Goal: Answer question/provide support

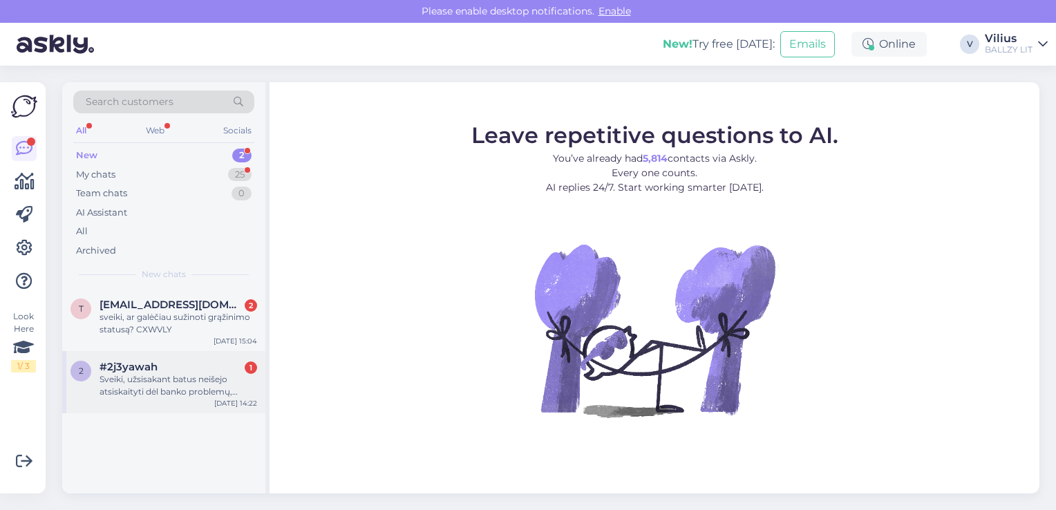
click at [167, 373] on div "Sveiki, užsisakant batus neišejo atsiskaityti dėl banko problemų, norėjau atsis…" at bounding box center [179, 385] width 158 height 25
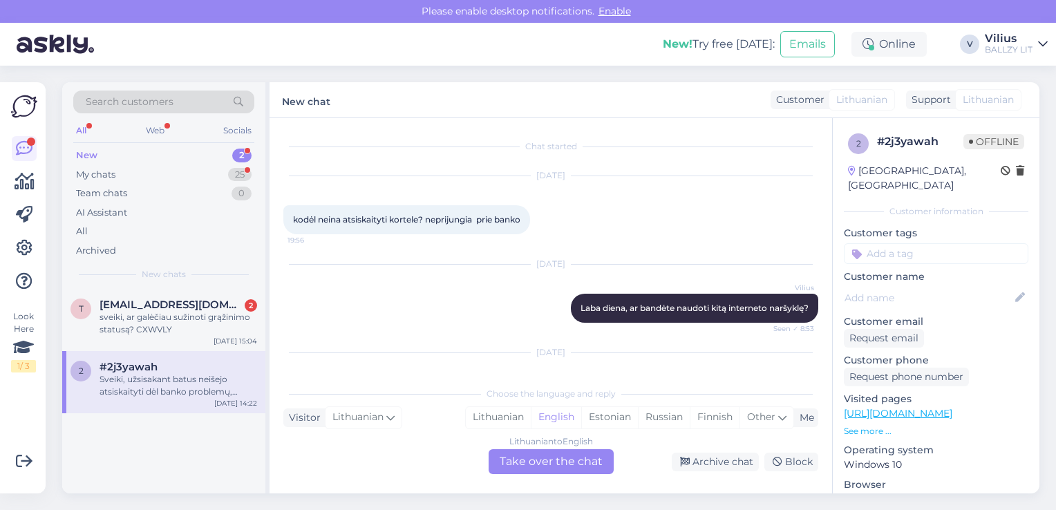
scroll to position [109, 0]
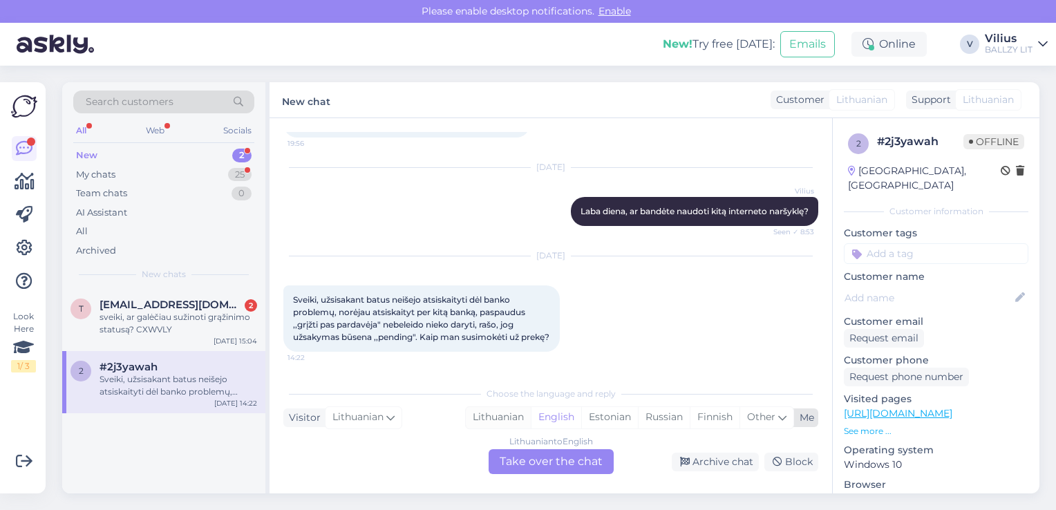
click at [509, 413] on div "Lithuanian" at bounding box center [498, 417] width 65 height 21
click at [541, 460] on div "Lithuanian to Lithuanian Take over the chat" at bounding box center [551, 461] width 125 height 25
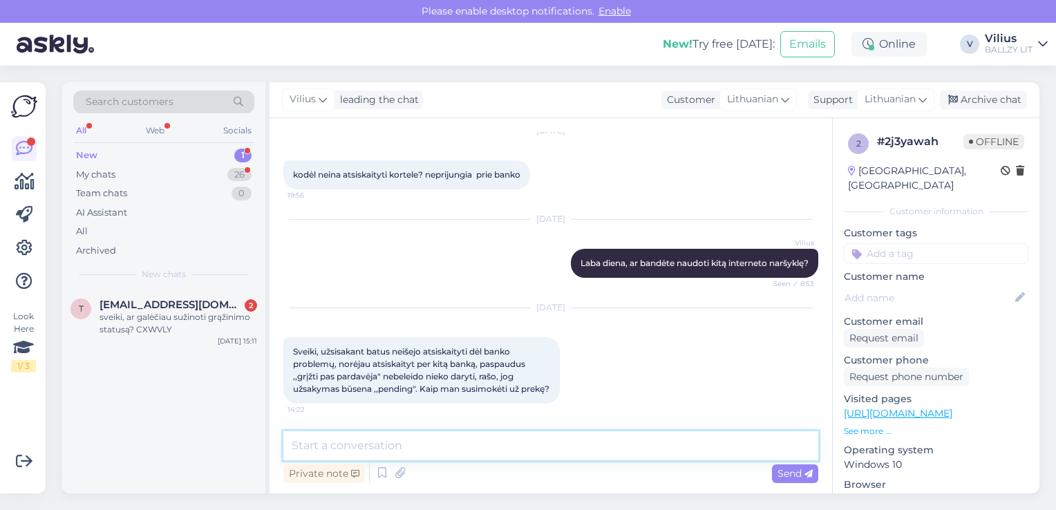
click at [529, 455] on textarea at bounding box center [550, 445] width 535 height 29
type textarea "Laba diena, reikėtų suformuoti naują užsakymą."
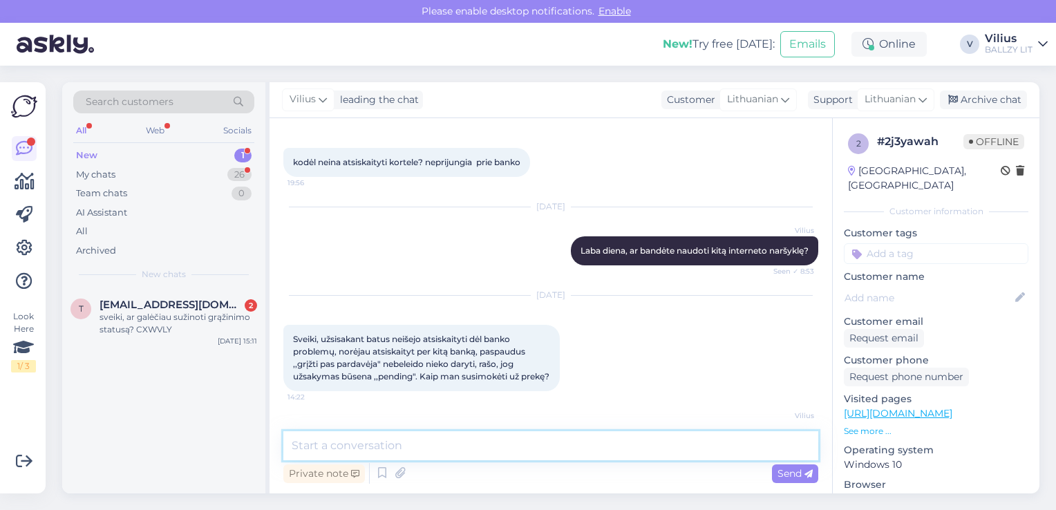
scroll to position [116, 0]
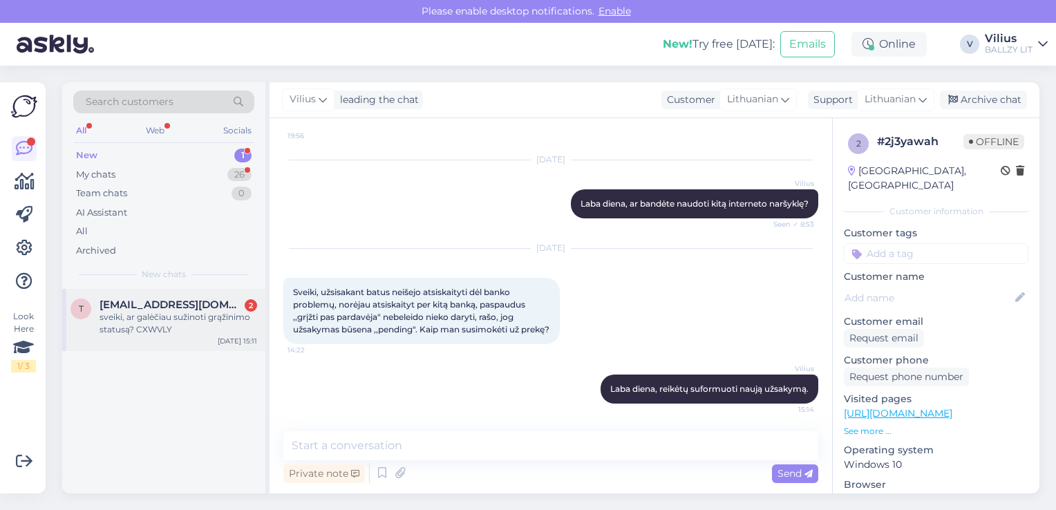
click at [167, 323] on div "sveiki, ar galėčiau sužinoti grąžinimo statusą? CXWVLY" at bounding box center [179, 323] width 158 height 25
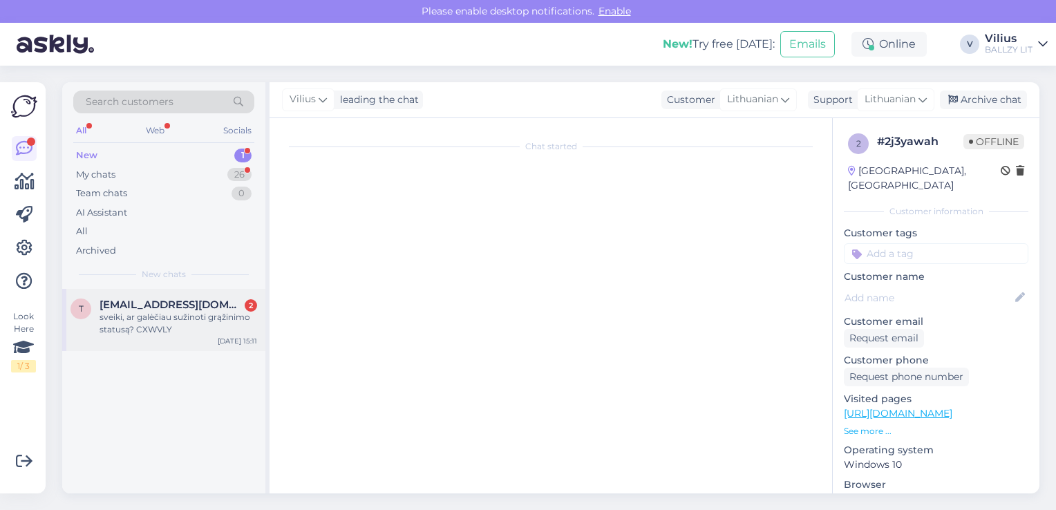
scroll to position [0, 0]
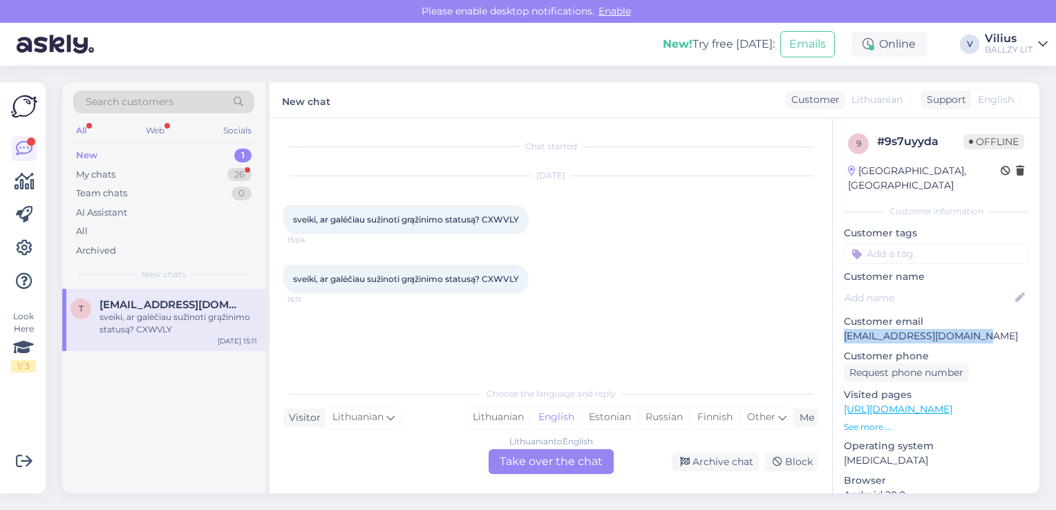
drag, startPoint x: 843, startPoint y: 321, endPoint x: 979, endPoint y: 322, distance: 135.5
click at [979, 329] on p "[EMAIL_ADDRESS][DOMAIN_NAME]" at bounding box center [936, 336] width 185 height 15
copy p "[EMAIL_ADDRESS][DOMAIN_NAME]"
click at [496, 422] on div "Lithuanian" at bounding box center [498, 417] width 65 height 21
click at [532, 463] on div "Lithuanian to Lithuanian Take over the chat" at bounding box center [551, 461] width 125 height 25
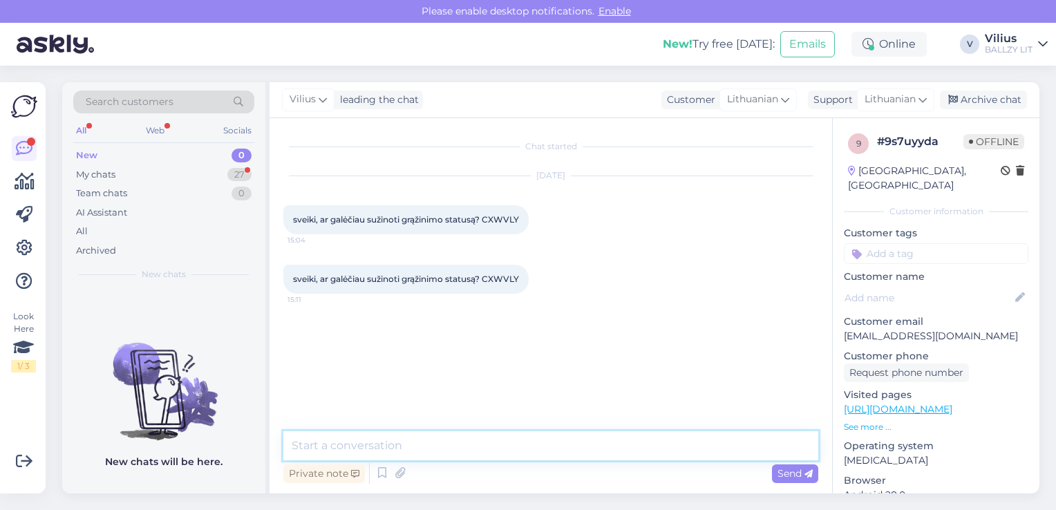
click at [512, 450] on textarea at bounding box center [550, 445] width 535 height 29
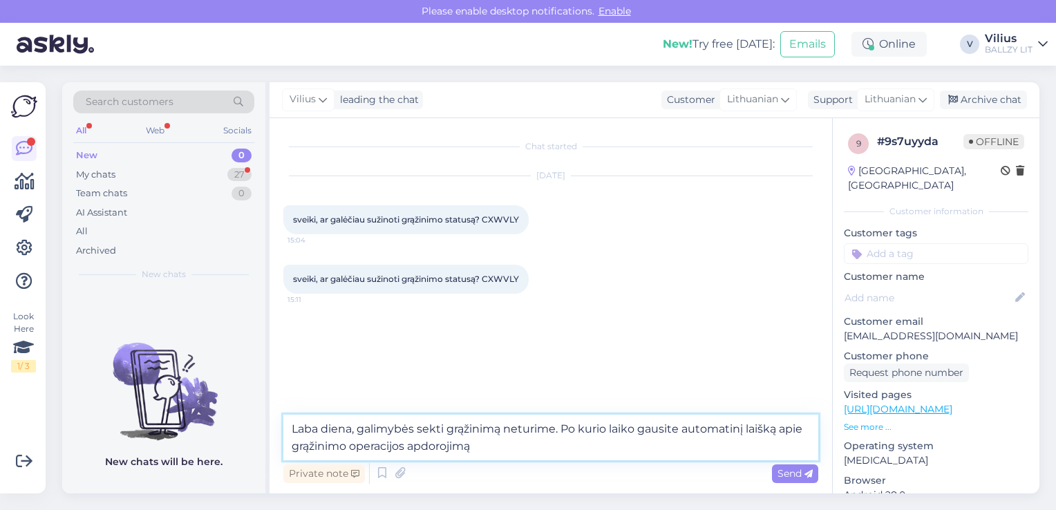
type textarea "Laba diena, galimybės sekti grąžinimą neturime. Po kurio laiko gausite automati…"
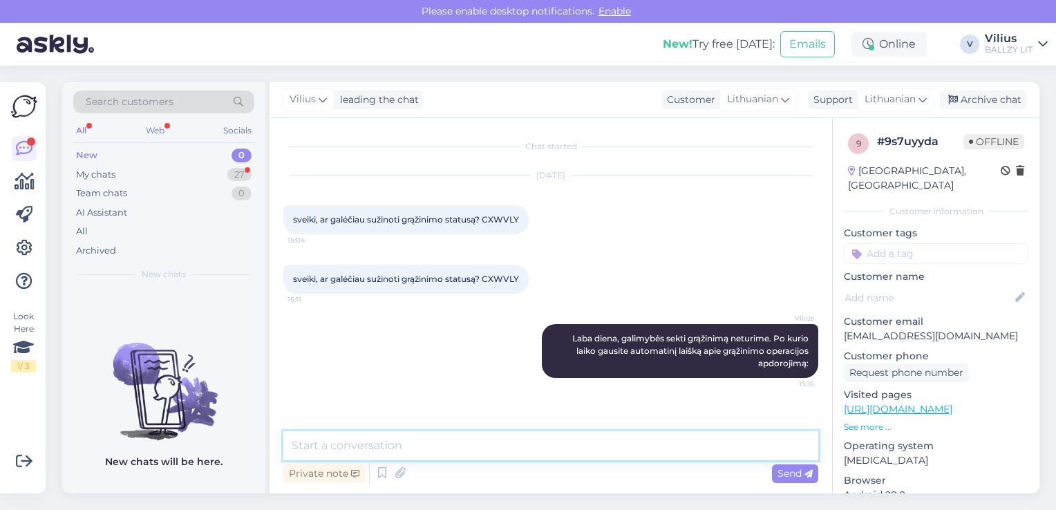
paste textarea "[URL][DOMAIN_NAME]"
type textarea "[URL][DOMAIN_NAME]"
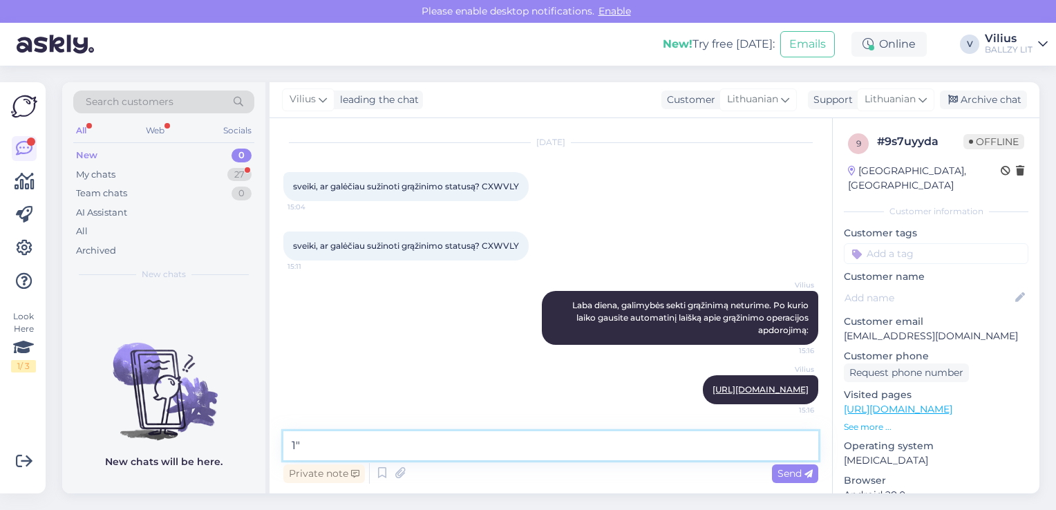
type textarea "1"
type textarea ":"
paste textarea "Kada gausiu grąžinamą sumą už grąžintą prekę? Jūsų grąžinimo apdorojimas gali u…"
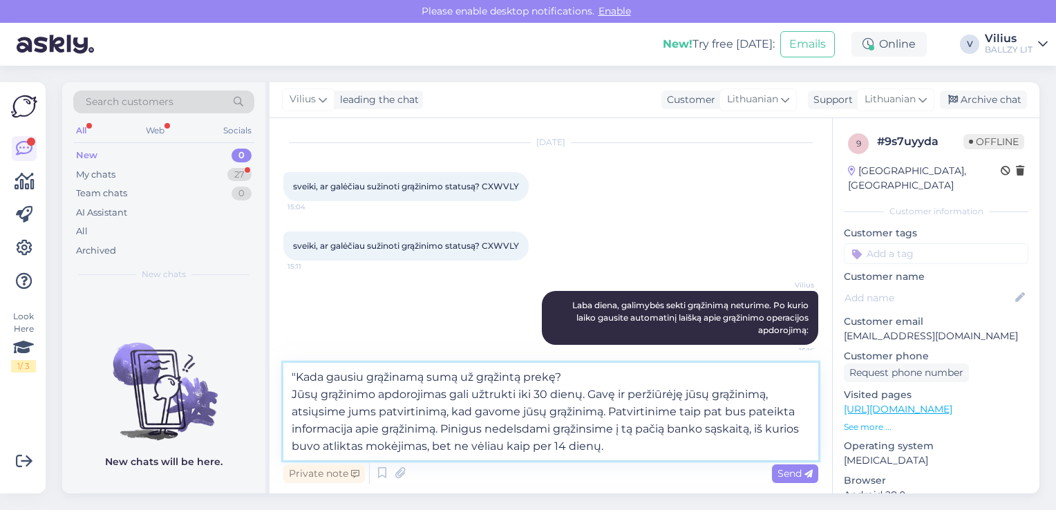
type textarea ""Kada gausiu grąžinamą sumą už grąžintą prekę? Jūsų grąžinimo apdorojimas gali …"
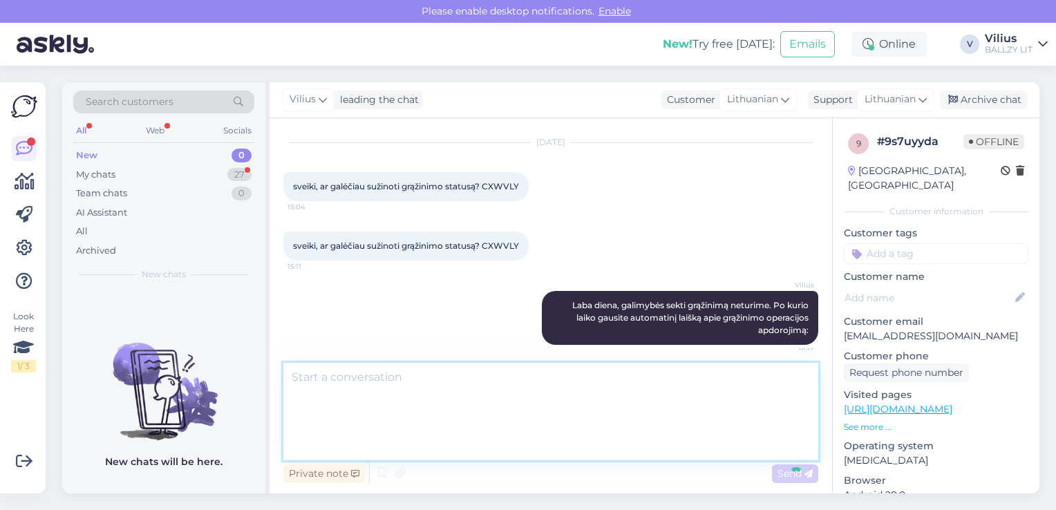
scroll to position [168, 0]
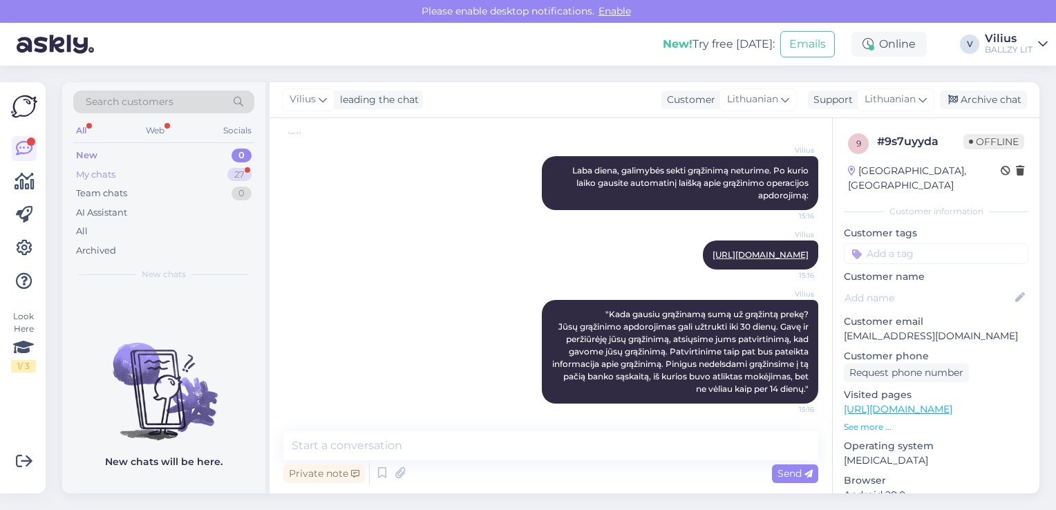
click at [113, 168] on div "My chats" at bounding box center [95, 175] width 39 height 14
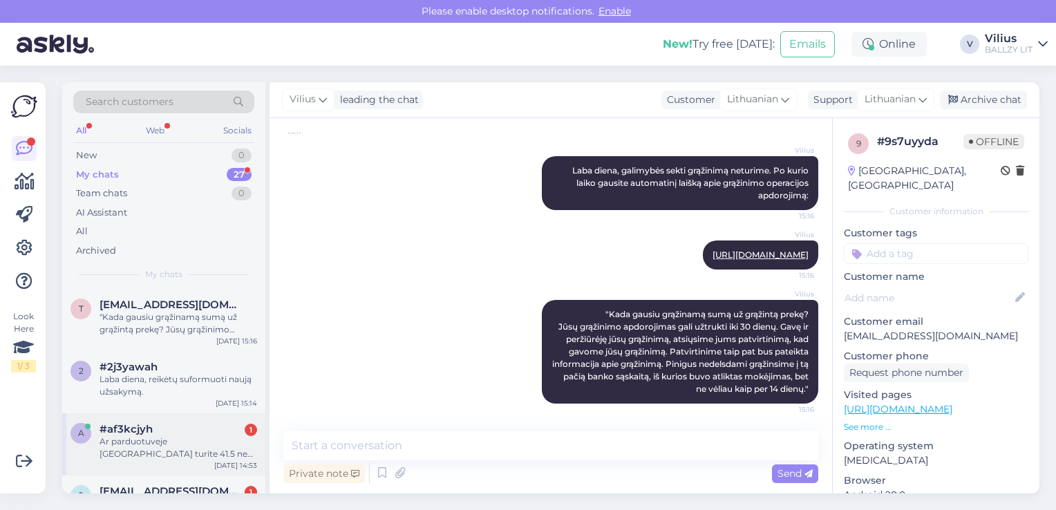
click at [180, 458] on div "Ar parduotuveje [GEOGRAPHIC_DATA] turite 41.5 new balanc baltus?" at bounding box center [179, 447] width 158 height 25
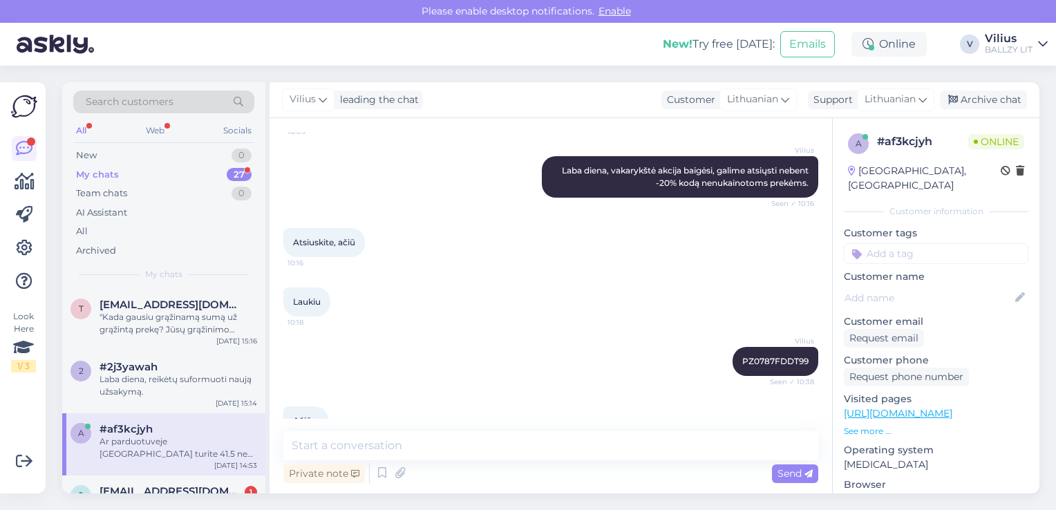
scroll to position [688, 0]
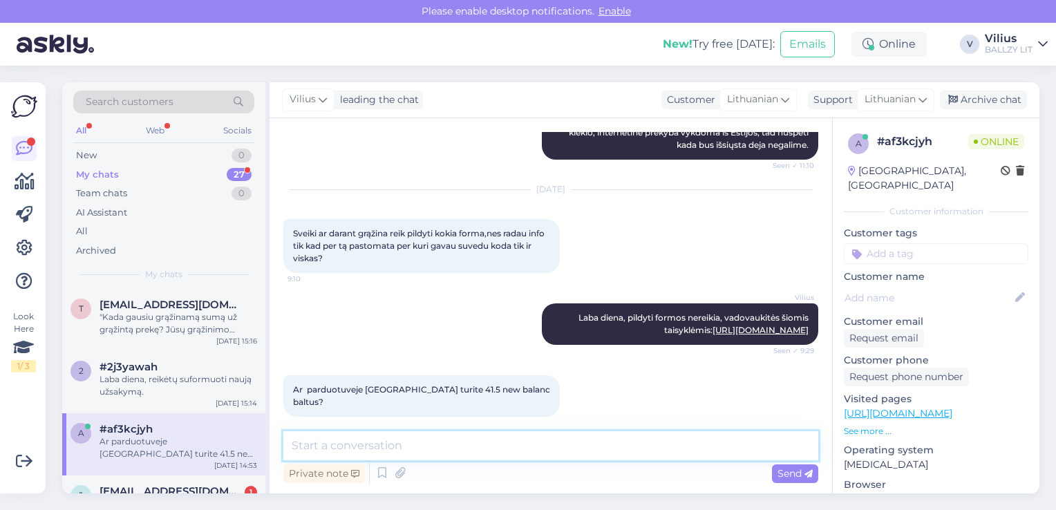
click at [537, 444] on textarea at bounding box center [550, 445] width 535 height 29
type textarea "Laba diena, patikslinkite modelį su nuoroda, dėkojame."
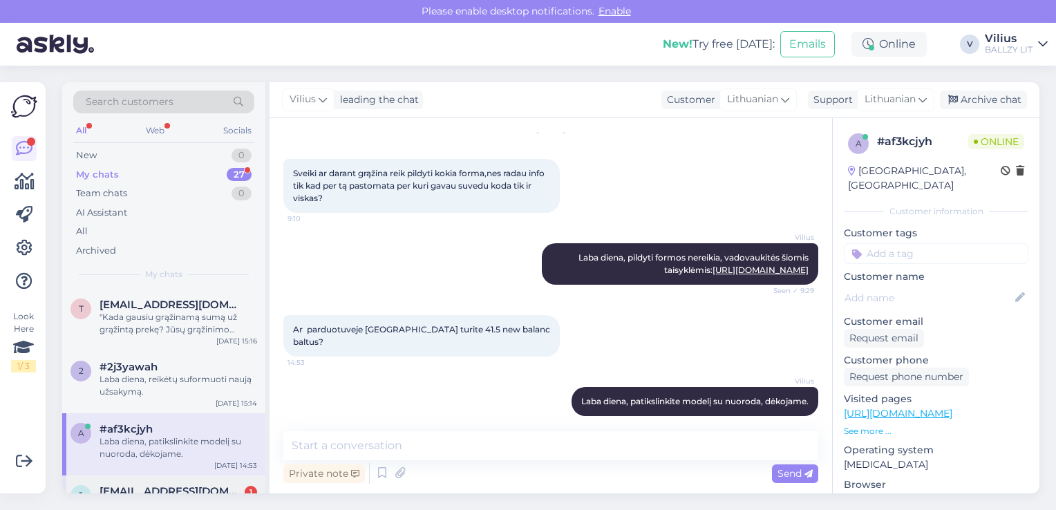
click at [202, 480] on div "j [EMAIL_ADDRESS][DOMAIN_NAME] 1 Ačiū labai už greitą reakciją. Mes irgi supran…" at bounding box center [163, 506] width 203 height 62
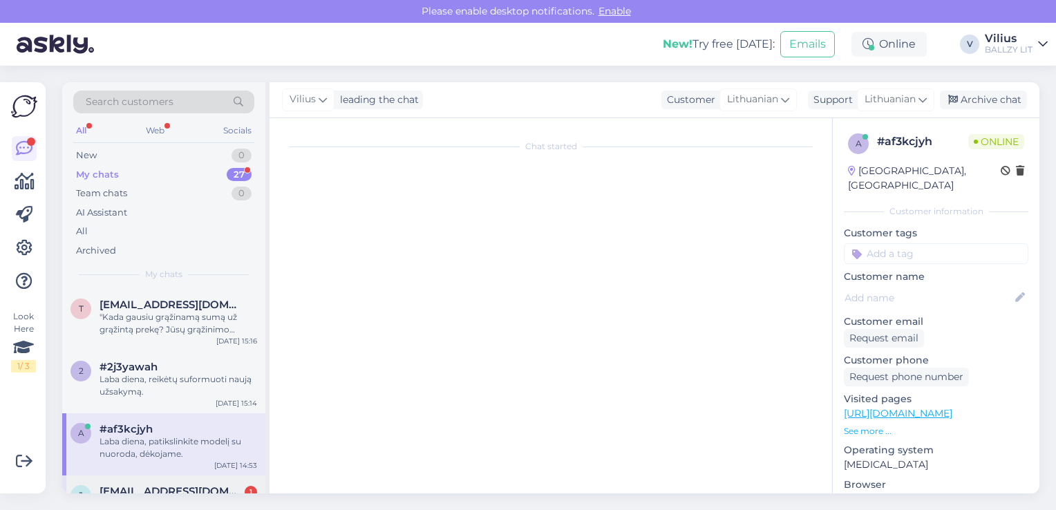
scroll to position [351, 0]
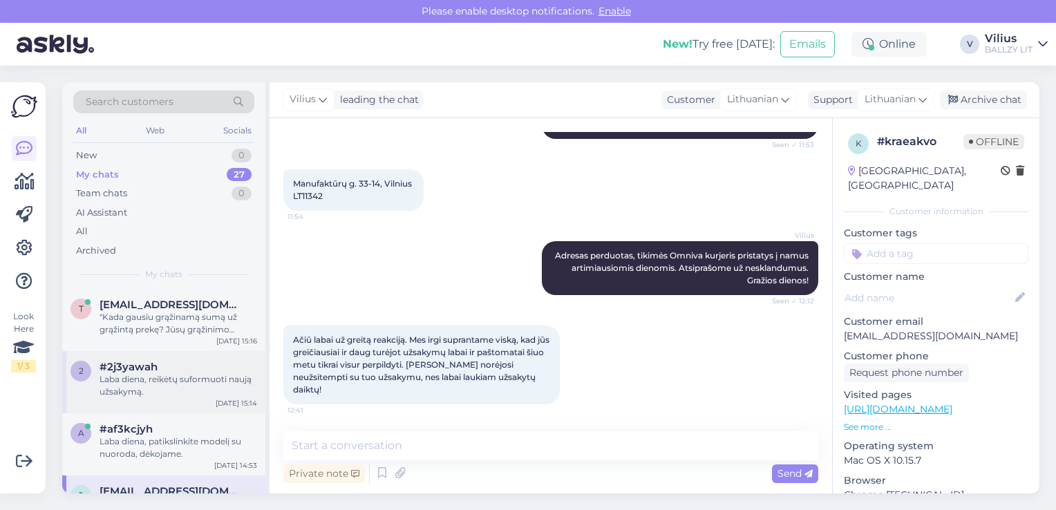
click at [182, 379] on div "Laba diena, reikėtų suformuoti naują užsakymą." at bounding box center [179, 385] width 158 height 25
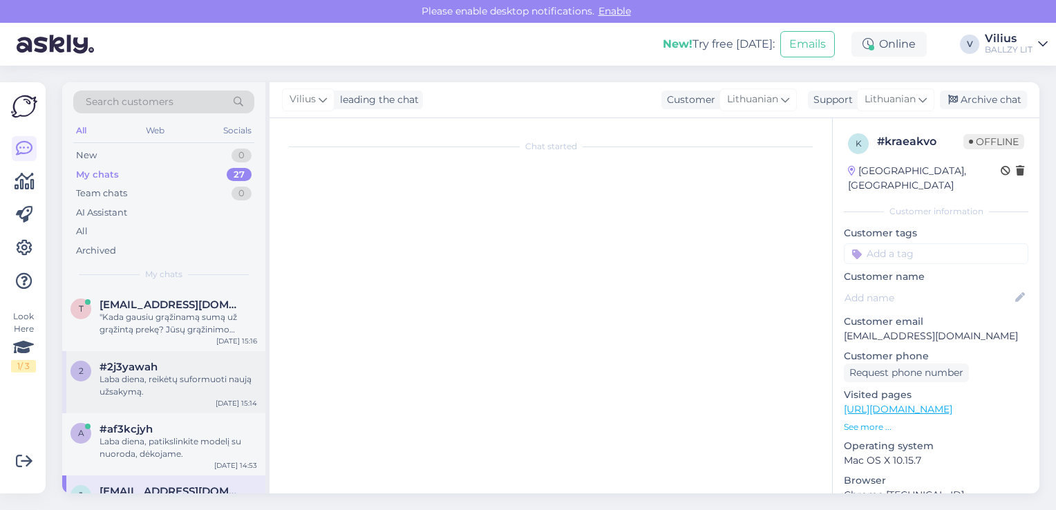
scroll to position [116, 0]
